Goal: Information Seeking & Learning: Learn about a topic

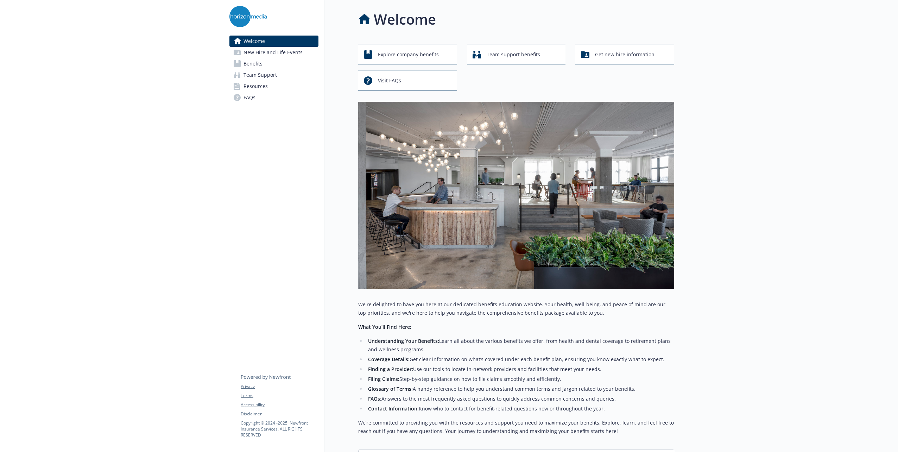
click at [265, 61] on link "Benefits" at bounding box center [274, 63] width 89 height 11
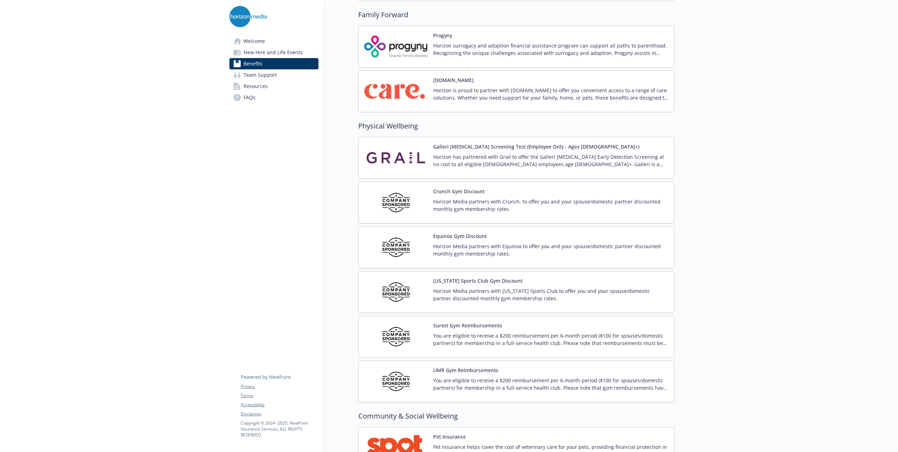
scroll to position [1479, 0]
click at [490, 142] on button "Galleri Cancer Screening Test (Employee Only - Ages 50+)" at bounding box center [536, 145] width 206 height 7
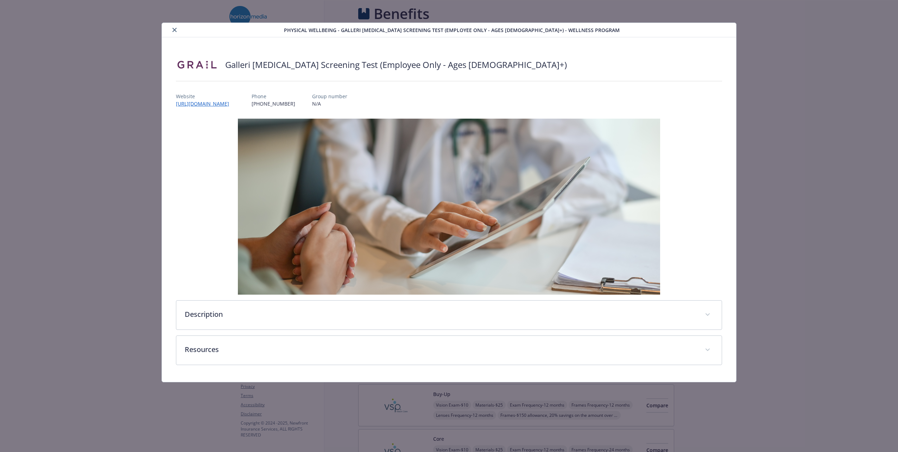
scroll to position [1479, 0]
click at [236, 103] on link "http://www.galleri.com/horizonmedia" at bounding box center [206, 104] width 60 height 8
